Goal: Information Seeking & Learning: Learn about a topic

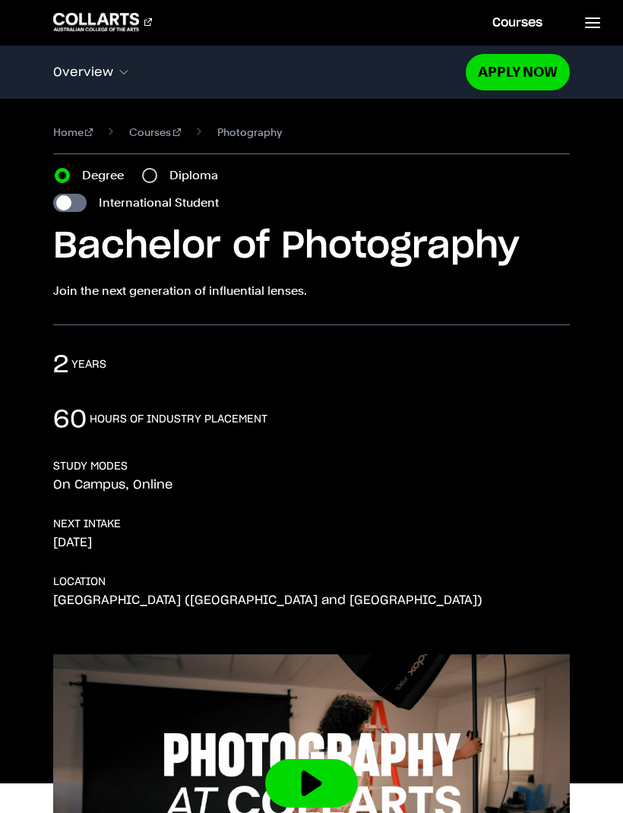
click at [179, 172] on label "Diploma" at bounding box center [198, 175] width 58 height 18
click at [157, 172] on input "Diploma" at bounding box center [149, 175] width 15 height 15
radio input "true"
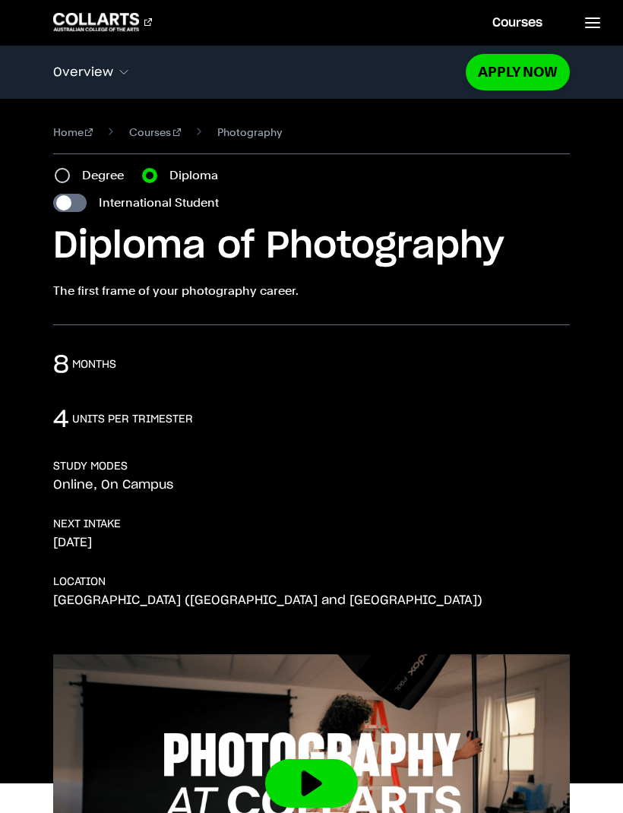
click at [153, 175] on input "Diploma" at bounding box center [149, 175] width 15 height 15
click at [152, 134] on link "Courses" at bounding box center [155, 132] width 52 height 18
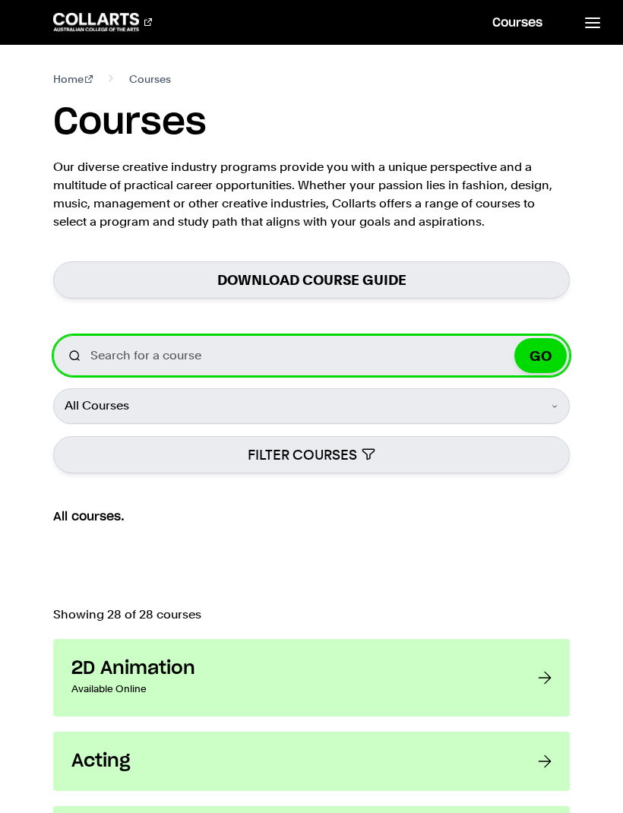
click at [346, 362] on input "Search for a course" at bounding box center [311, 355] width 517 height 41
type input "Photography"
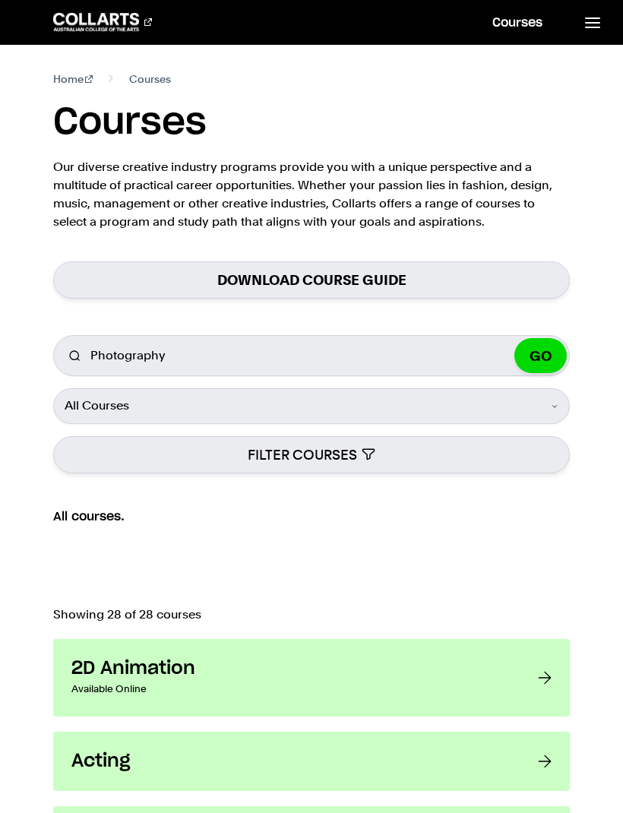
click at [554, 346] on button "GO" at bounding box center [540, 355] width 52 height 35
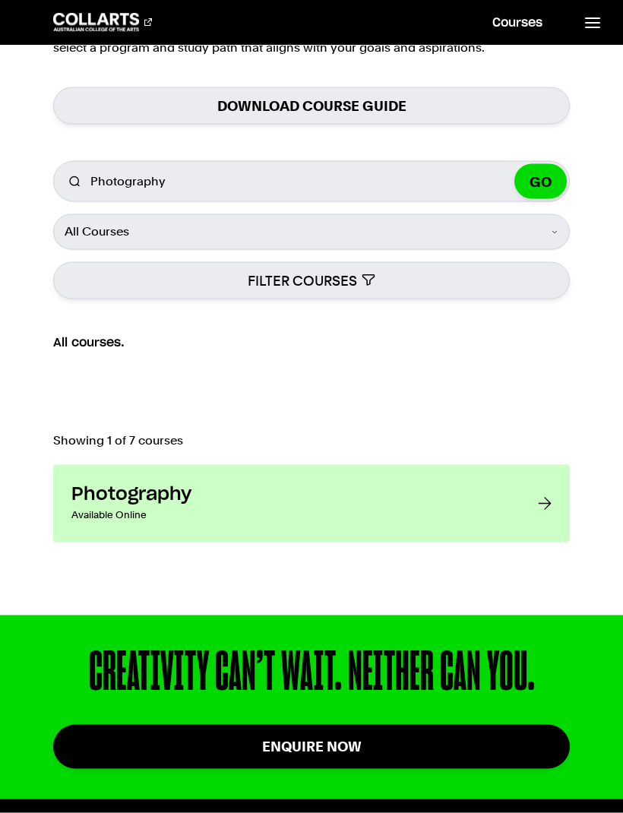
scroll to position [177, 0]
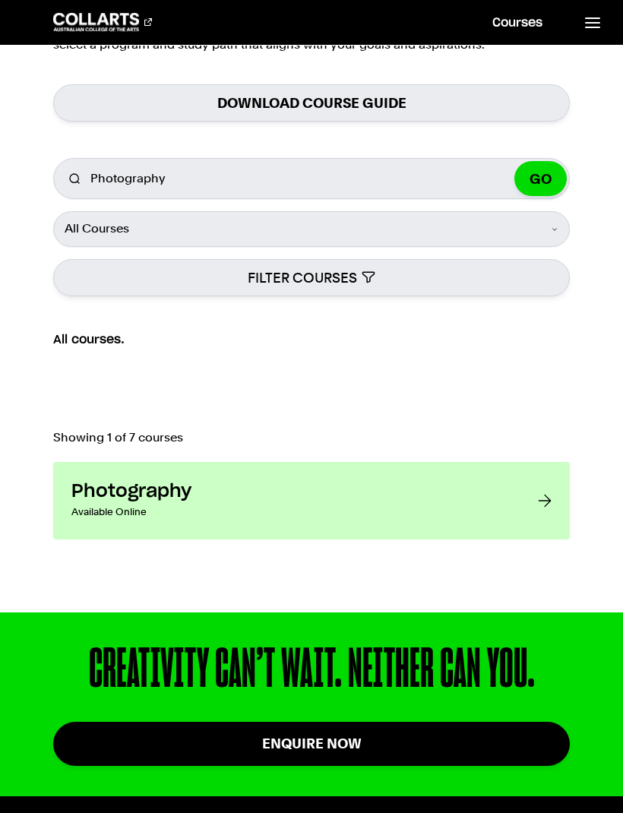
click at [532, 496] on link "Photography Available Online Join the next generation of influential lenses." at bounding box center [311, 500] width 517 height 77
